Goal: Find specific page/section: Find specific page/section

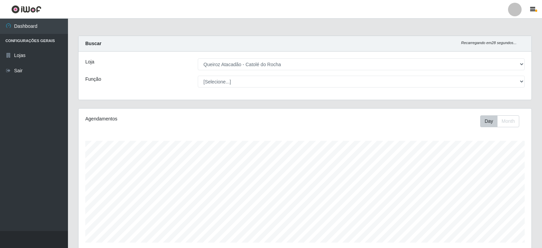
select select "500"
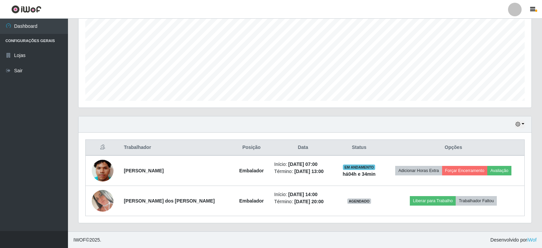
scroll to position [141, 453]
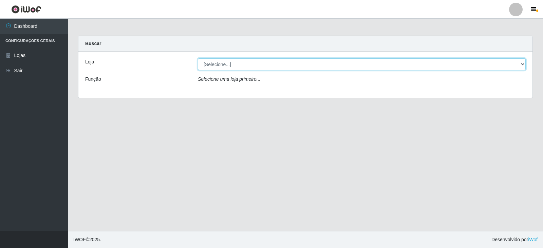
click at [520, 65] on select "[Selecione...] Queiroz Atacadão - Catolé do Rocha" at bounding box center [362, 64] width 328 height 12
select select "500"
click at [198, 58] on select "[Selecione...] Queiroz Atacadão - Catolé do Rocha" at bounding box center [362, 64] width 328 height 12
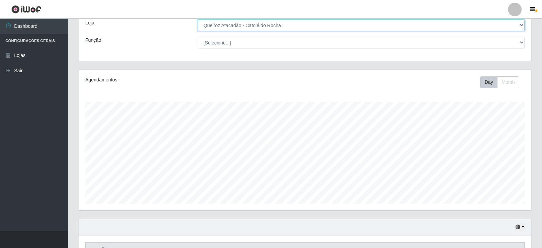
scroll to position [136, 0]
